Goal: Navigation & Orientation: Find specific page/section

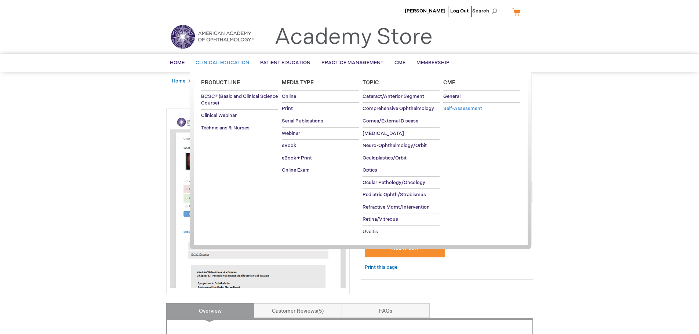
click at [471, 109] on span "Self-Assessment" at bounding box center [462, 109] width 39 height 6
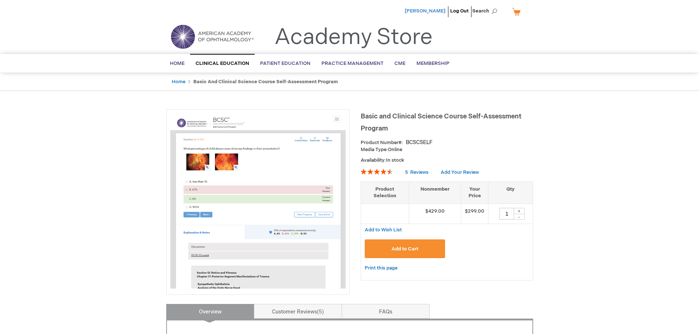
click at [437, 10] on span "[PERSON_NAME]" at bounding box center [425, 11] width 41 height 6
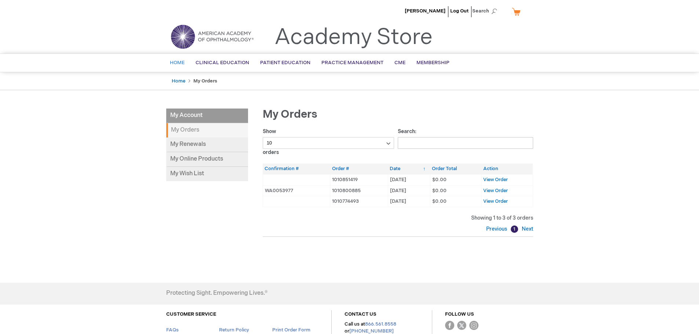
click at [178, 64] on span "Home" at bounding box center [177, 63] width 15 height 6
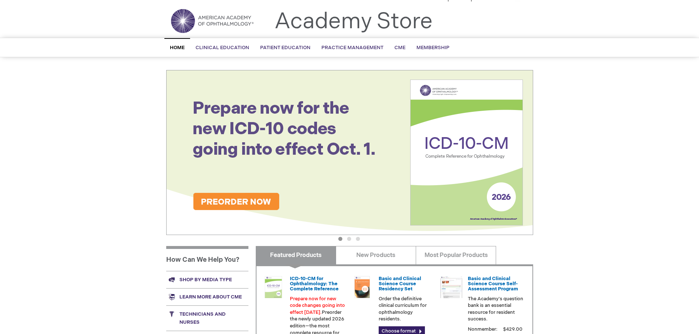
scroll to position [6, 0]
